Goal: Find specific page/section: Find specific page/section

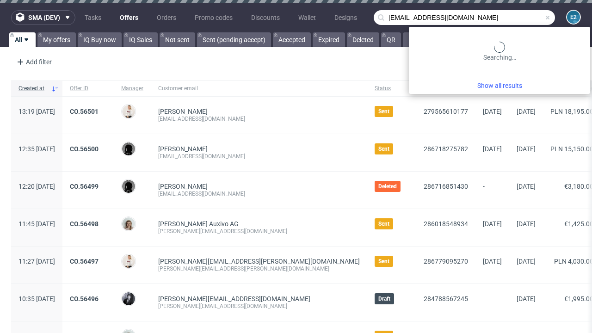
type input "[EMAIL_ADDRESS][DOMAIN_NAME]"
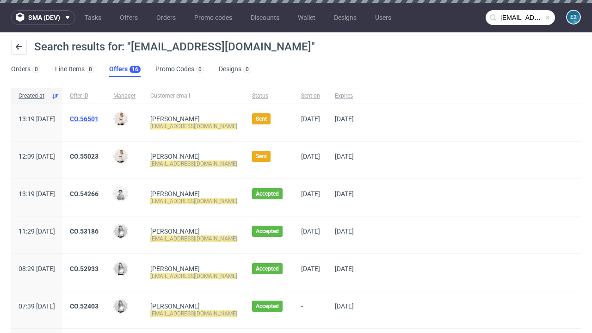
click at [125, 69] on link "Offers 16" at bounding box center [124, 69] width 31 height 15
click at [99, 119] on link "CO.56501" at bounding box center [84, 118] width 29 height 7
